Goal: Transaction & Acquisition: Obtain resource

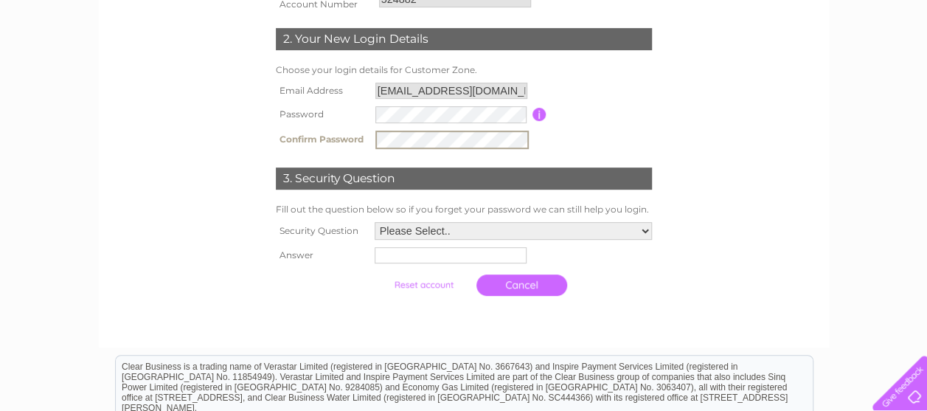
scroll to position [295, 0]
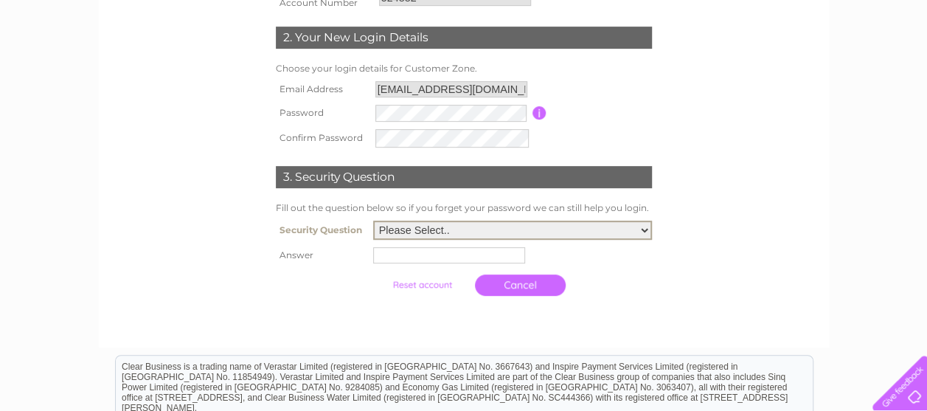
click at [646, 229] on select "Please Select.. In what town or city was your first job? In what town or city d…" at bounding box center [512, 229] width 279 height 19
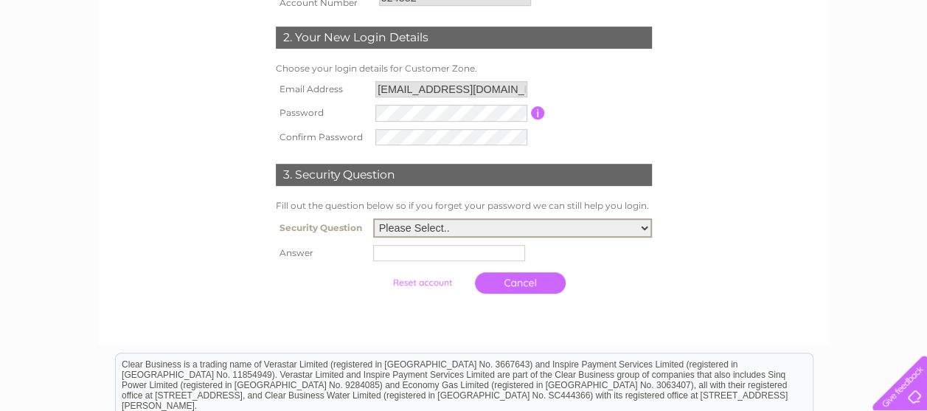
select select "1"
click at [373, 220] on select "Please Select.. In what town or city was your first job? In what town or city d…" at bounding box center [512, 227] width 279 height 19
click at [447, 248] on input "text" at bounding box center [449, 253] width 152 height 16
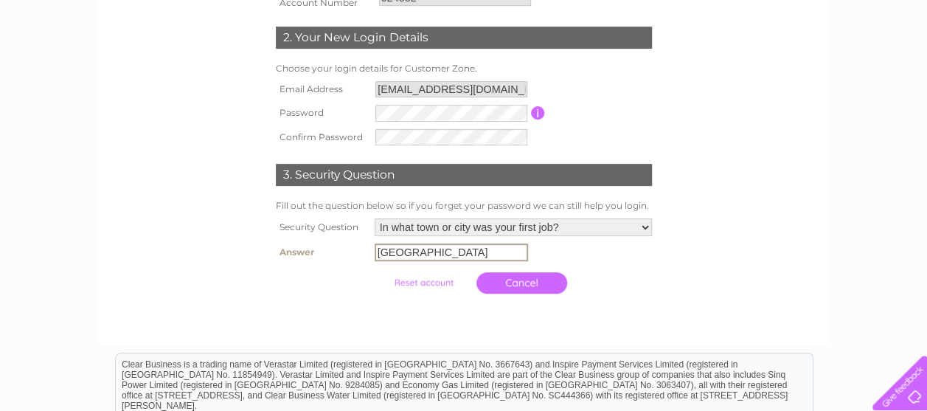
type input "London"
click at [442, 283] on input "submit" at bounding box center [423, 281] width 91 height 21
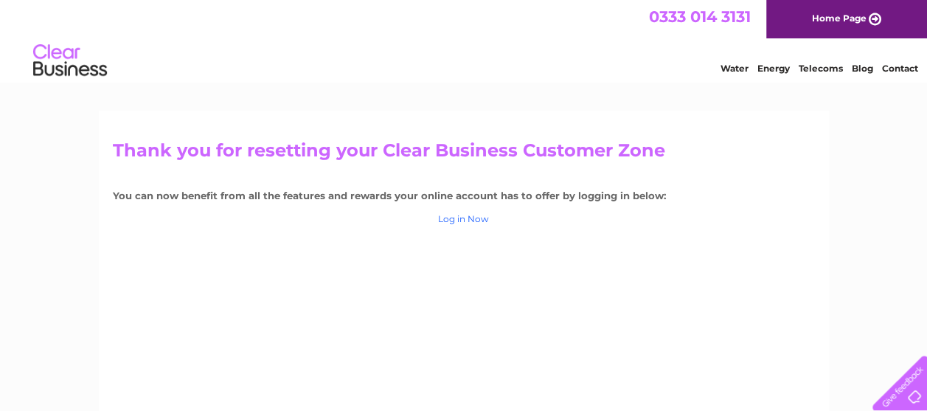
click at [454, 215] on link "Log in Now" at bounding box center [463, 218] width 51 height 11
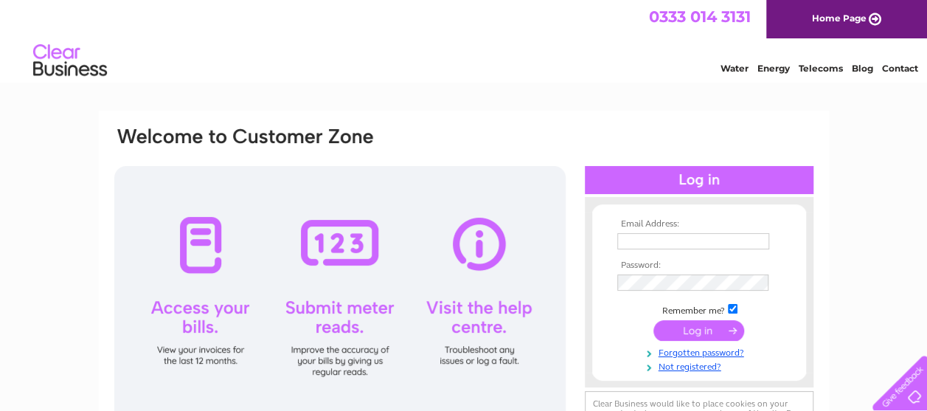
click at [634, 233] on input "text" at bounding box center [693, 241] width 152 height 16
type input "ff@bricklayers-arms.com"
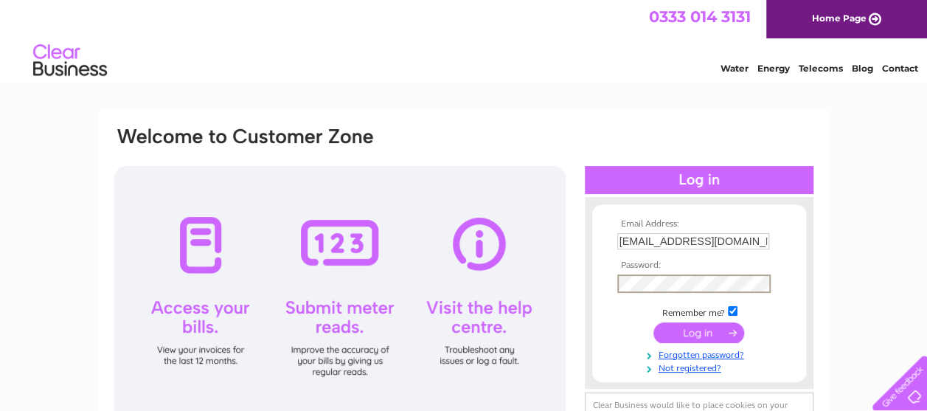
click at [685, 324] on input "submit" at bounding box center [698, 332] width 91 height 21
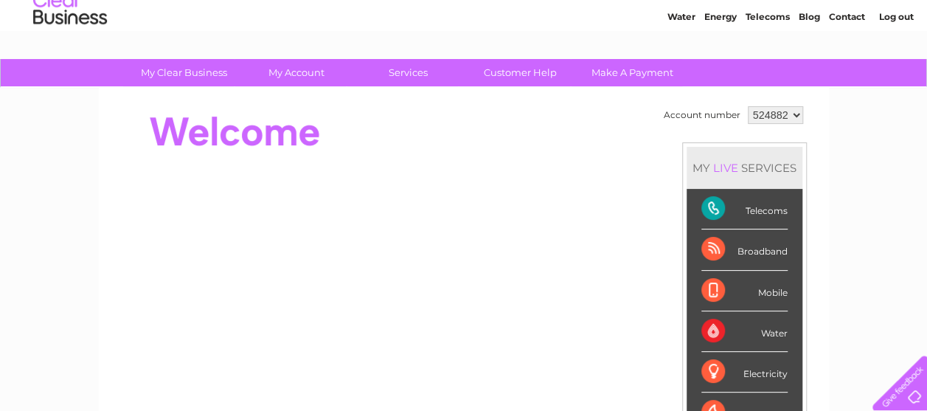
scroll to position [74, 0]
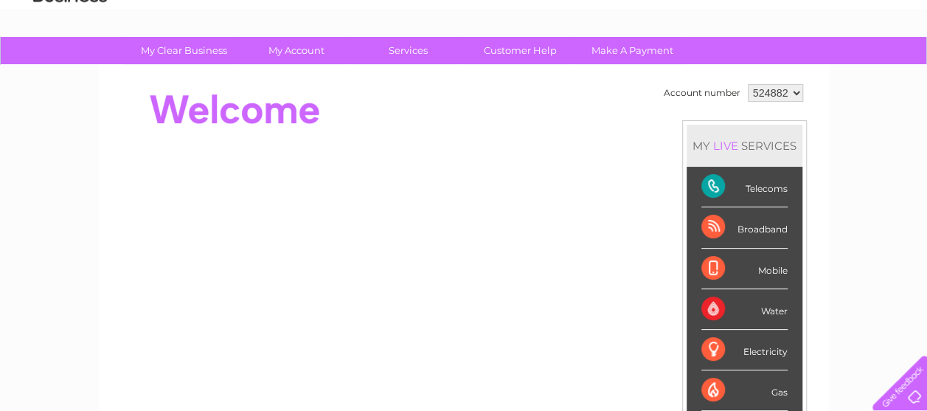
click at [755, 187] on div "Telecoms" at bounding box center [744, 187] width 86 height 41
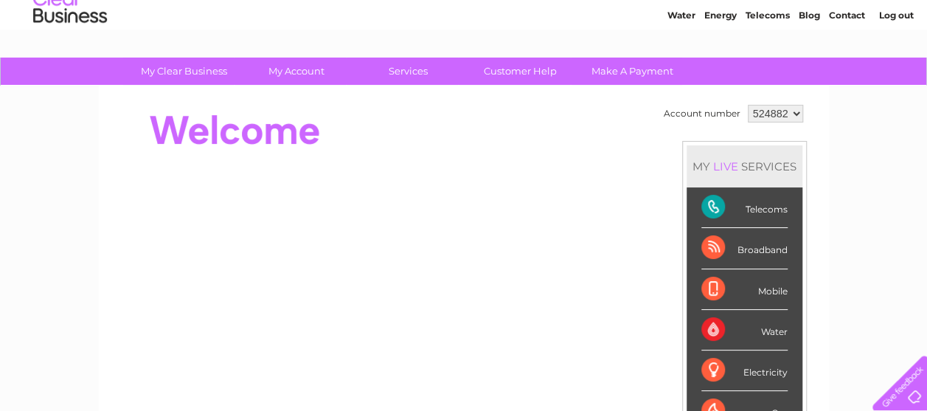
scroll to position [0, 0]
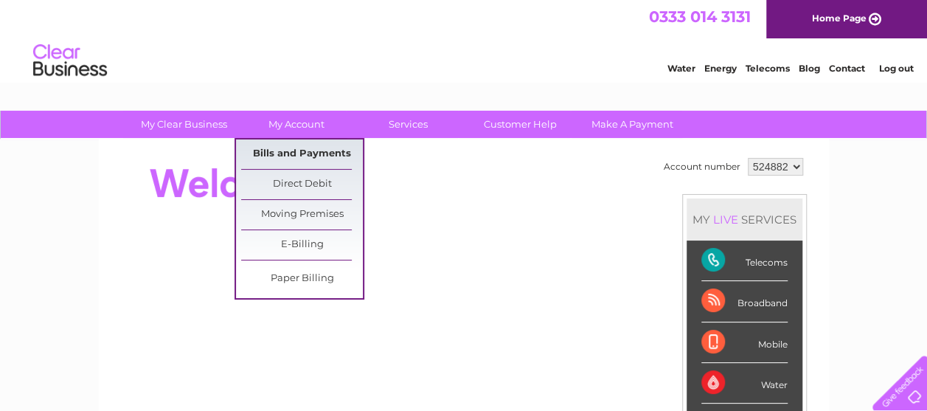
click at [292, 153] on link "Bills and Payments" at bounding box center [302, 153] width 122 height 29
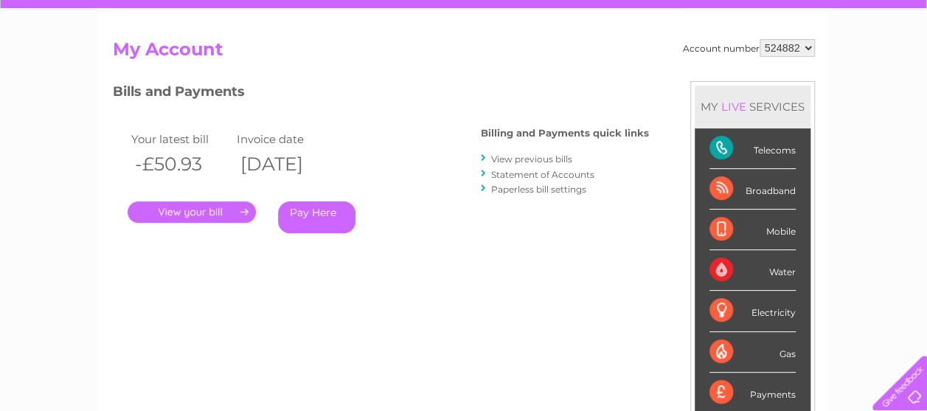
scroll to position [109, 0]
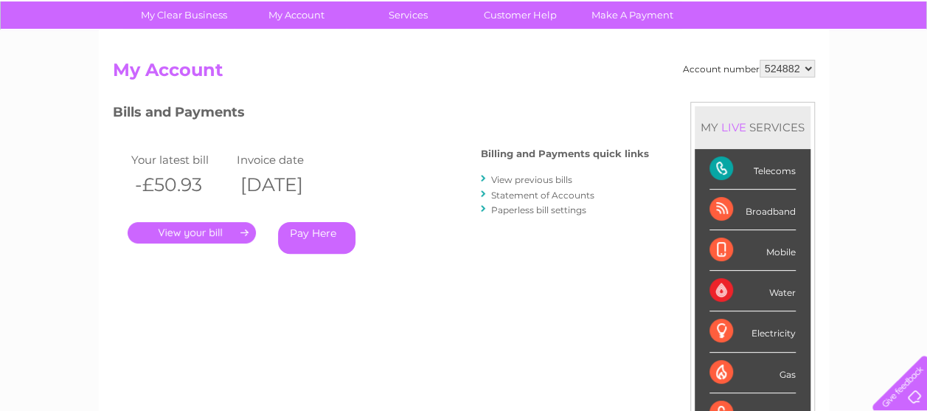
click at [506, 192] on link "Statement of Accounts" at bounding box center [542, 194] width 103 height 11
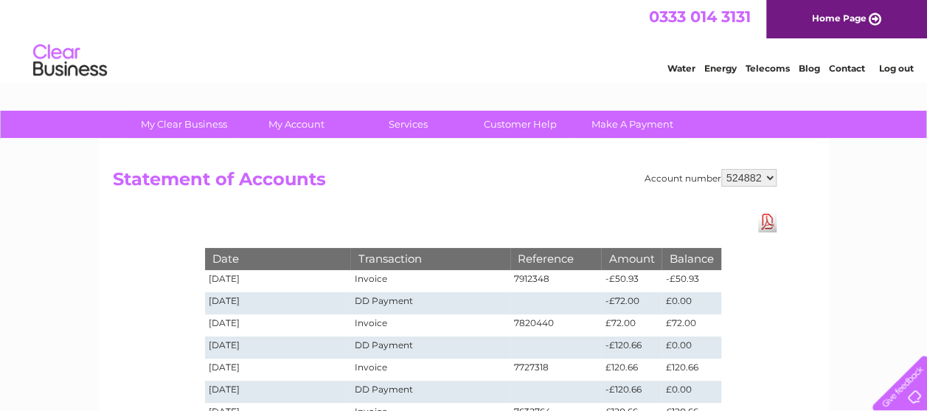
click at [767, 218] on link "Download Pdf" at bounding box center [767, 221] width 18 height 21
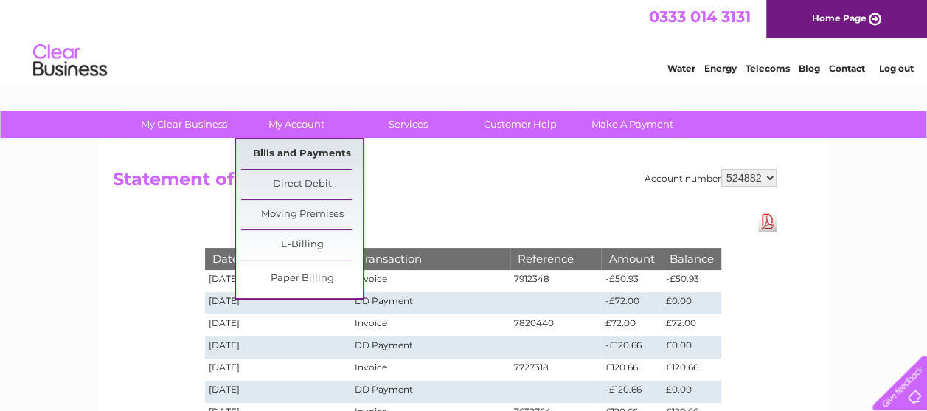
click at [299, 147] on link "Bills and Payments" at bounding box center [302, 153] width 122 height 29
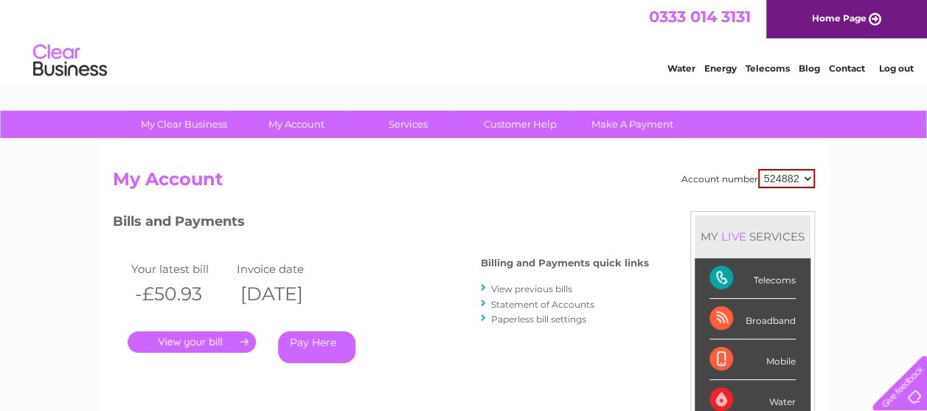
click at [487, 289] on div at bounding box center [484, 288] width 7 height 14
click at [497, 287] on link "View previous bills" at bounding box center [531, 288] width 81 height 11
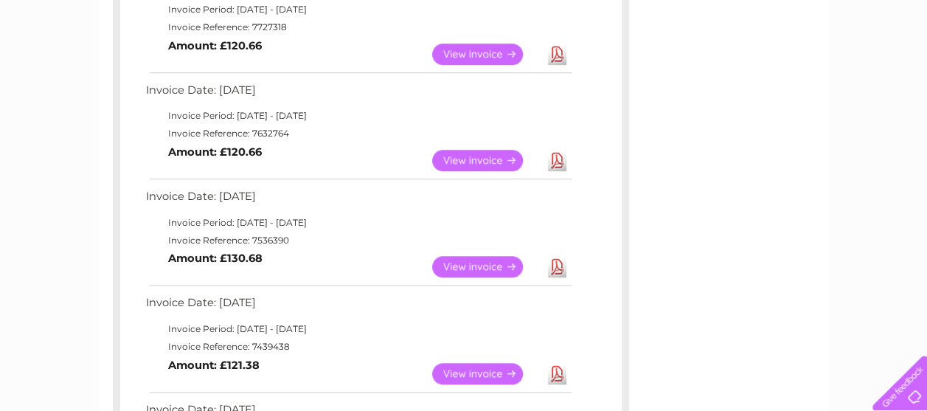
scroll to position [590, 0]
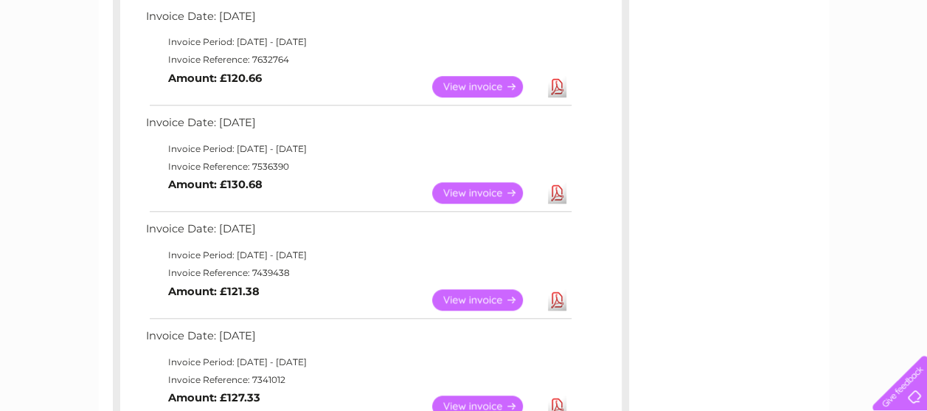
click at [555, 192] on link "Download" at bounding box center [557, 192] width 18 height 21
click at [558, 84] on link "Download" at bounding box center [557, 86] width 18 height 21
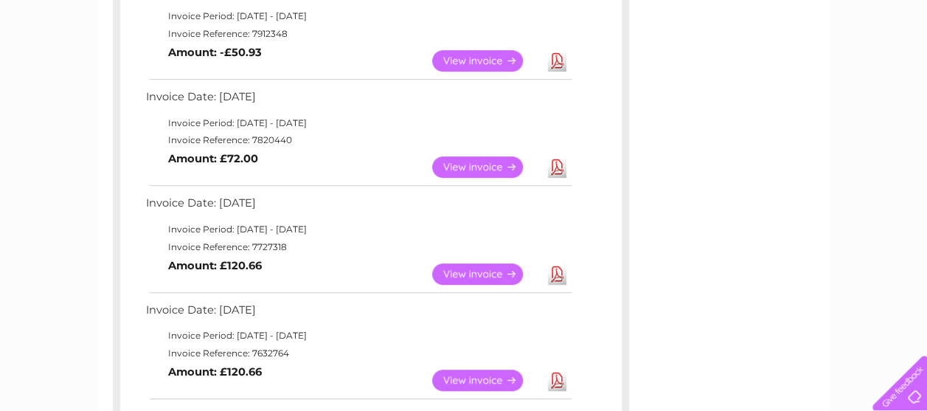
scroll to position [295, 0]
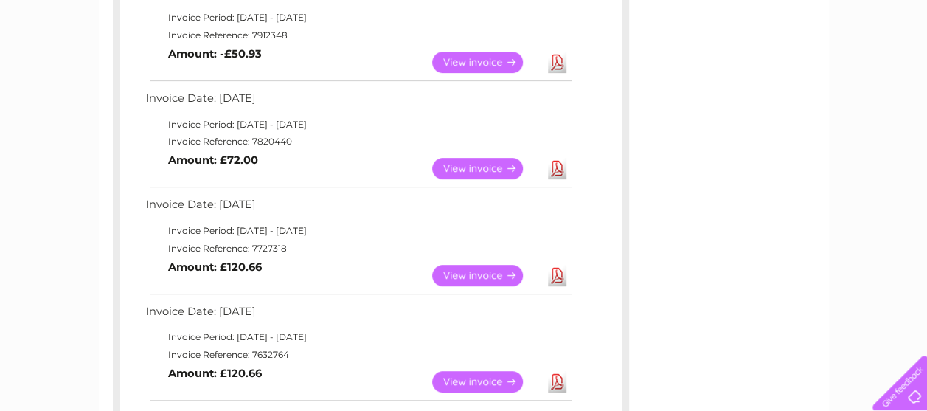
click at [559, 271] on link "Download" at bounding box center [557, 275] width 18 height 21
click at [558, 165] on link "Download" at bounding box center [557, 168] width 18 height 21
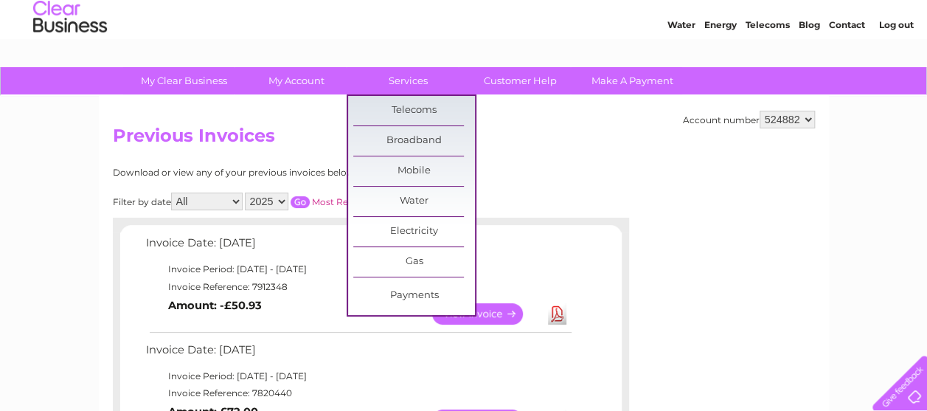
scroll to position [74, 0]
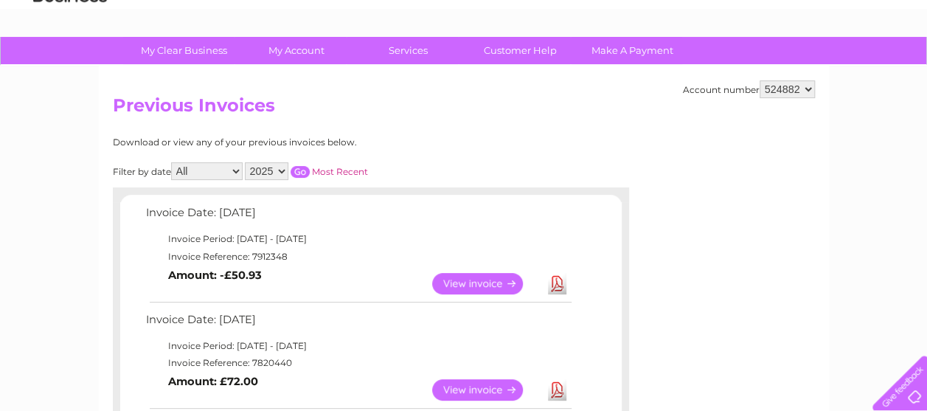
click at [557, 279] on link "Download" at bounding box center [557, 283] width 18 height 21
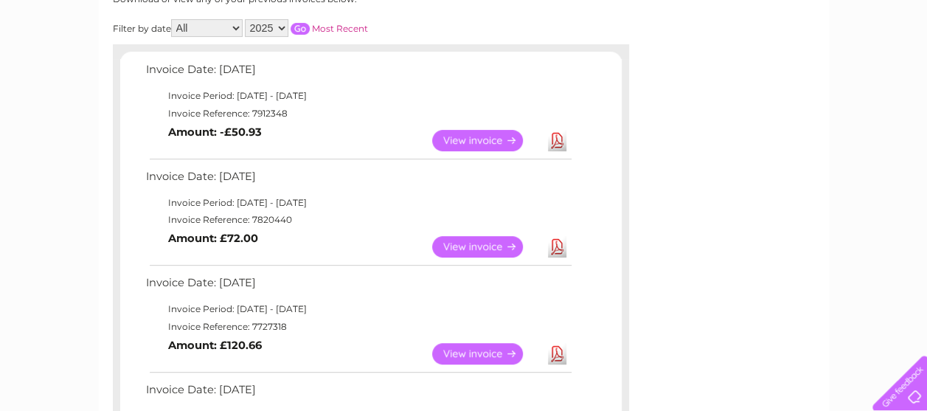
scroll to position [221, 0]
